Goal: Task Accomplishment & Management: Use online tool/utility

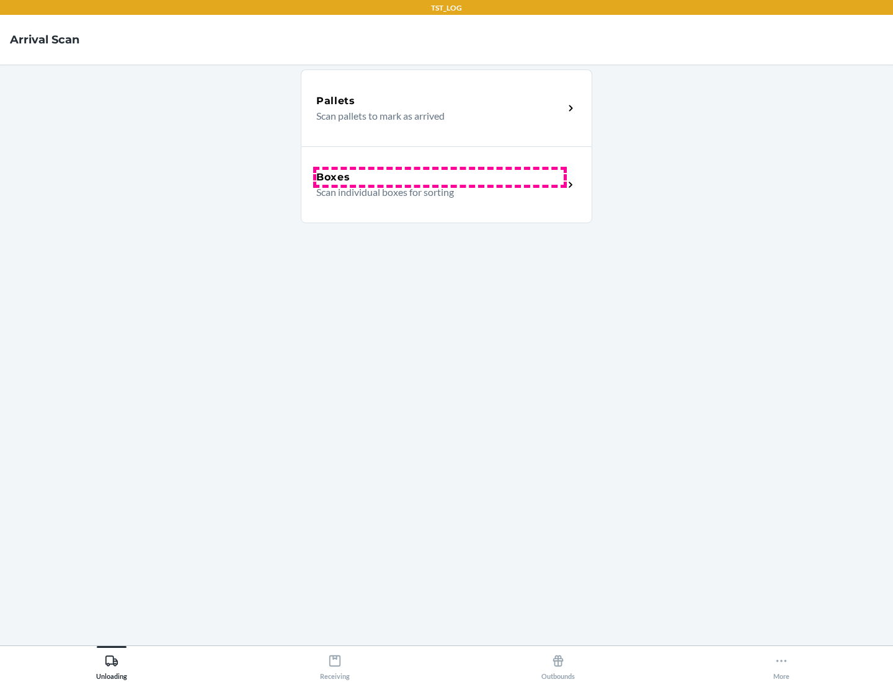
click at [440, 177] on div "Boxes" at bounding box center [440, 177] width 248 height 15
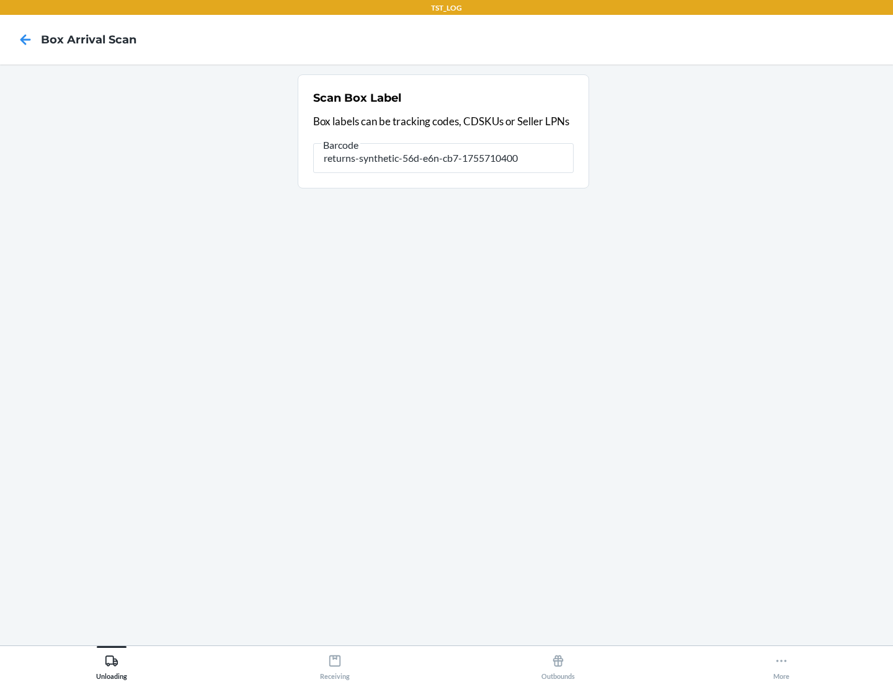
type input "returns-synthetic-56d-e6n-cb7-1755710400"
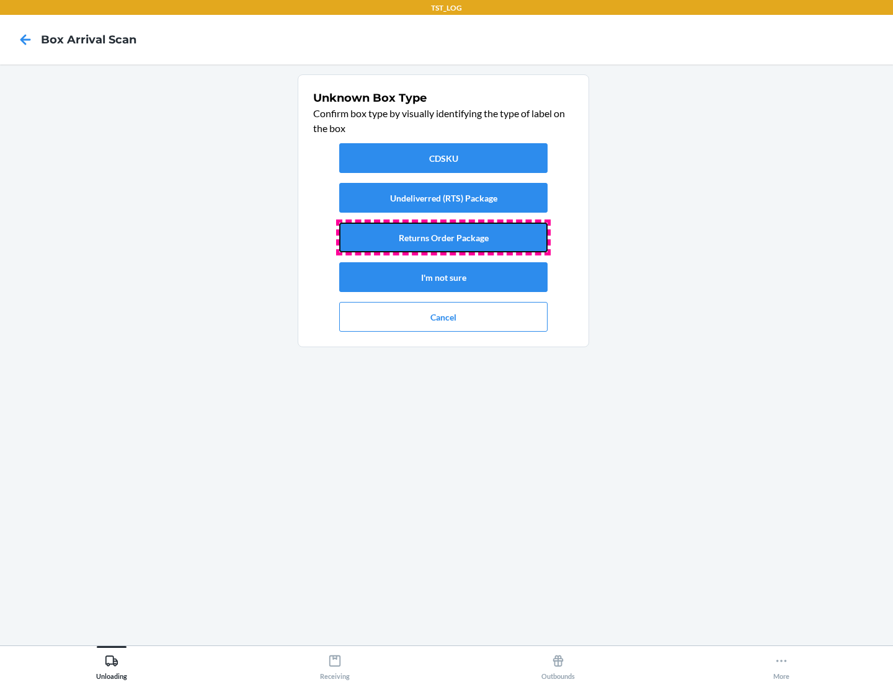
click at [444, 238] on button "Returns Order Package" at bounding box center [443, 238] width 208 height 30
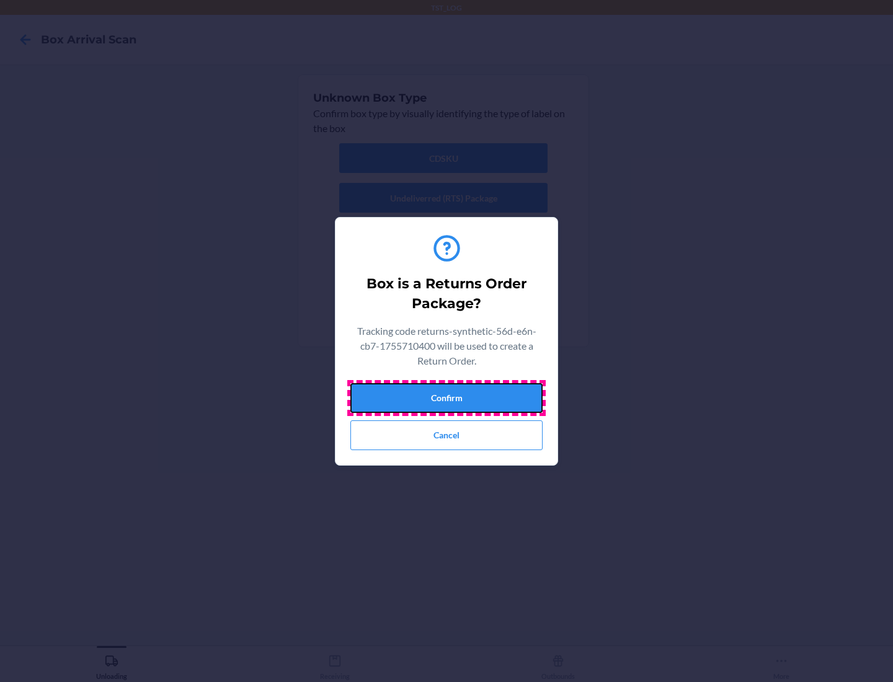
click at [447, 398] on button "Confirm" at bounding box center [447, 398] width 192 height 30
